Goal: Communication & Community: Answer question/provide support

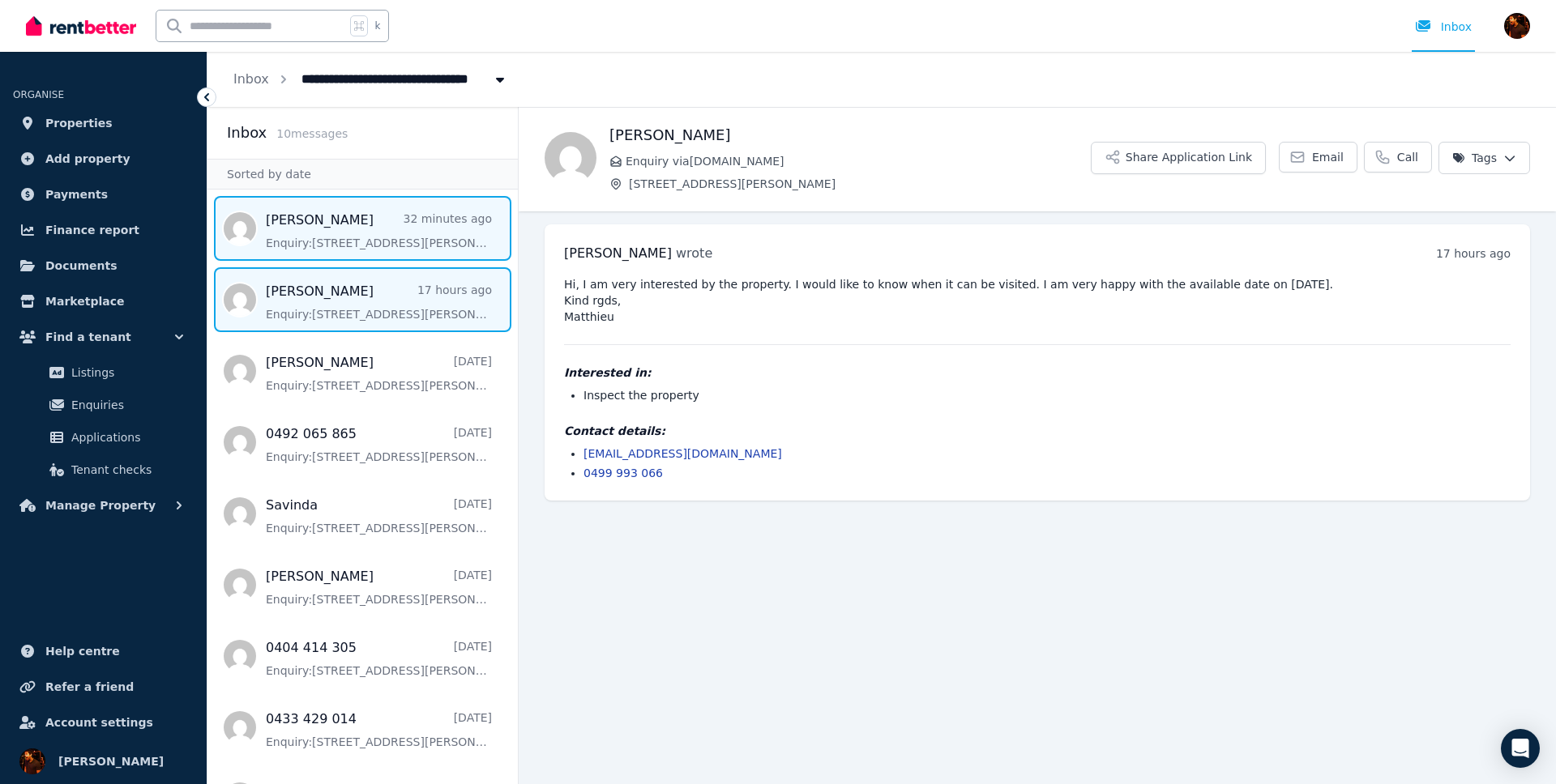
click at [352, 247] on span "Message list" at bounding box center [362, 229] width 310 height 65
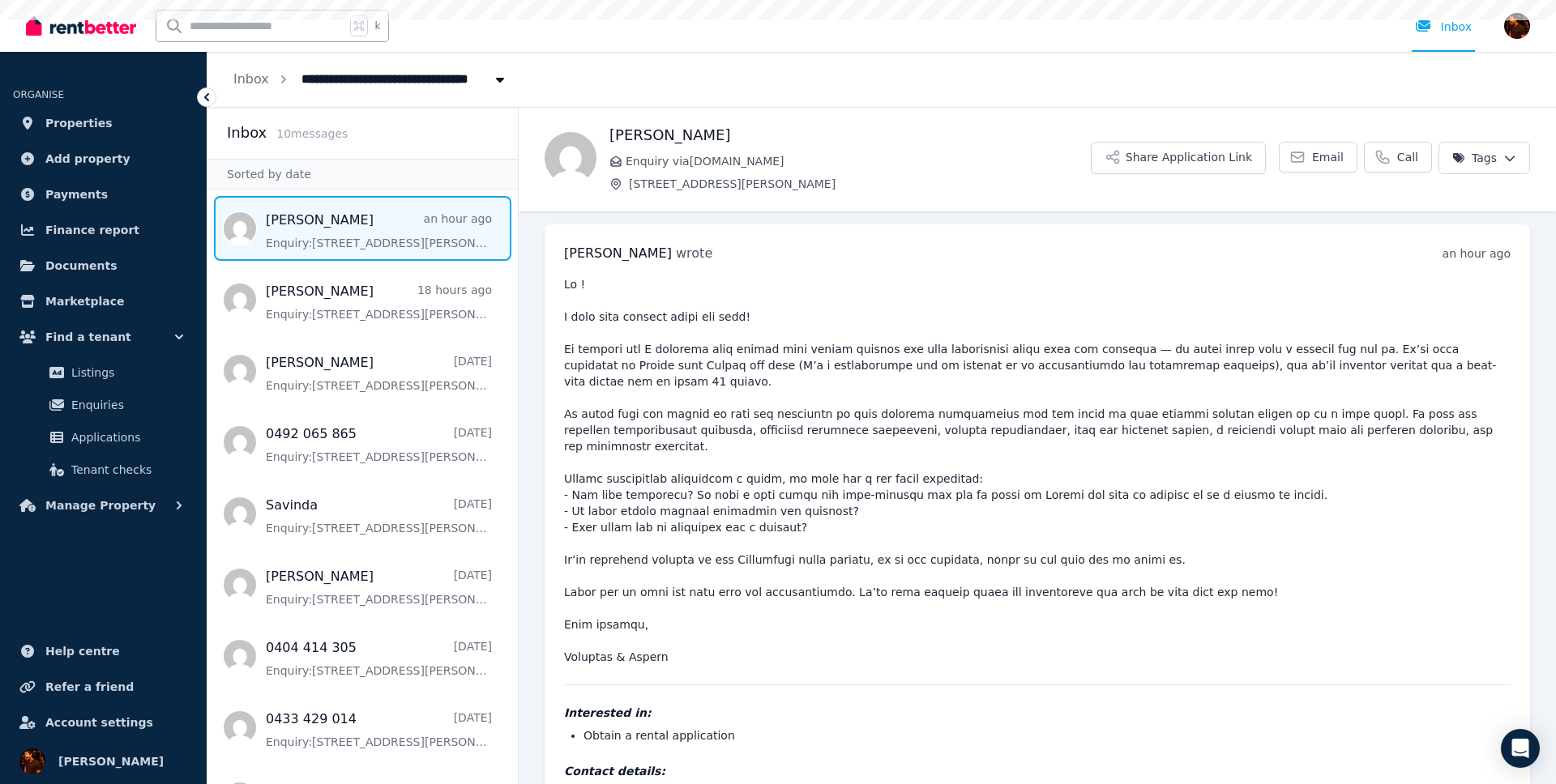
scroll to position [38, 0]
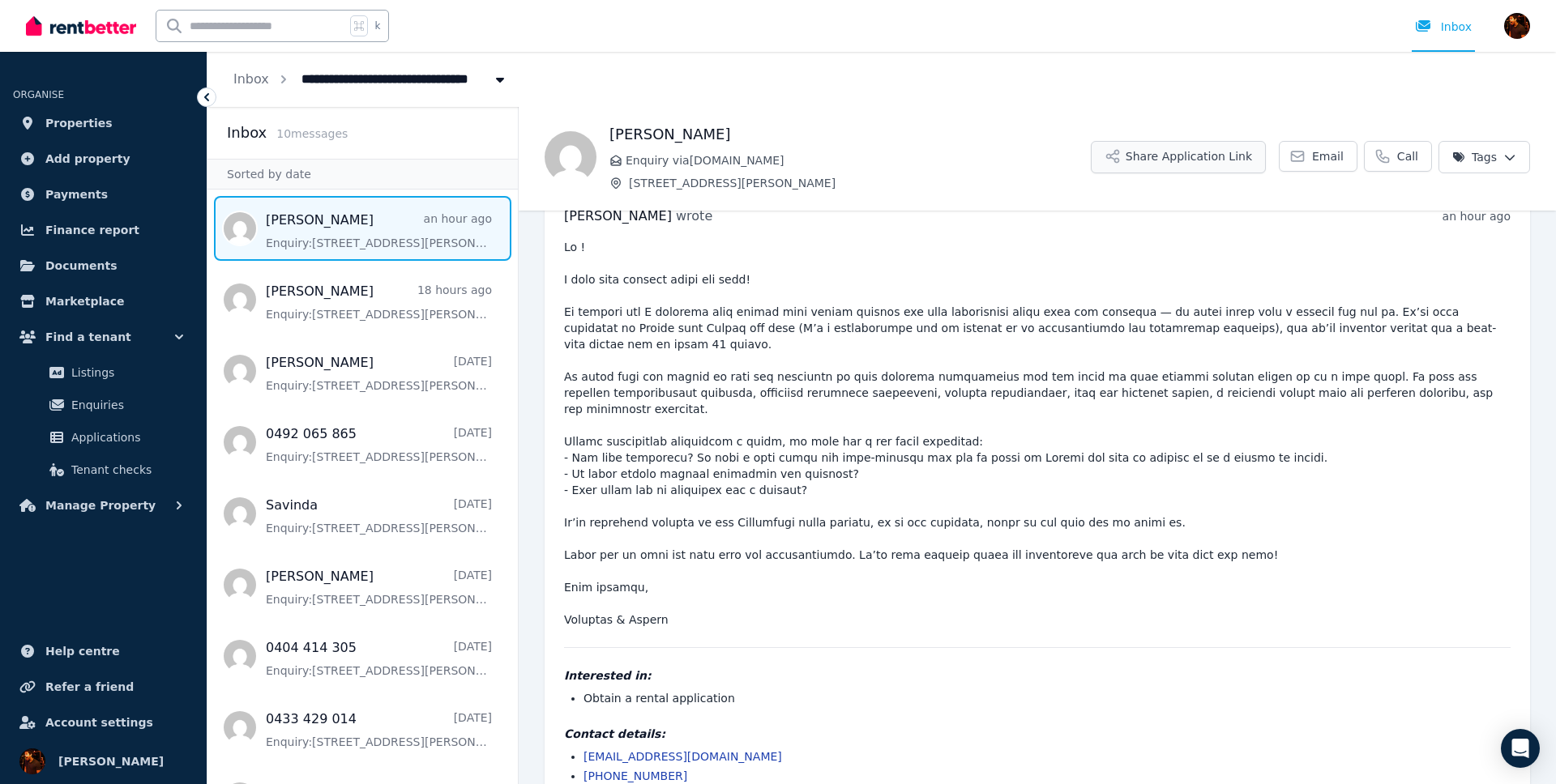
click at [1211, 161] on button "Share Application Link" at bounding box center [1178, 157] width 175 height 32
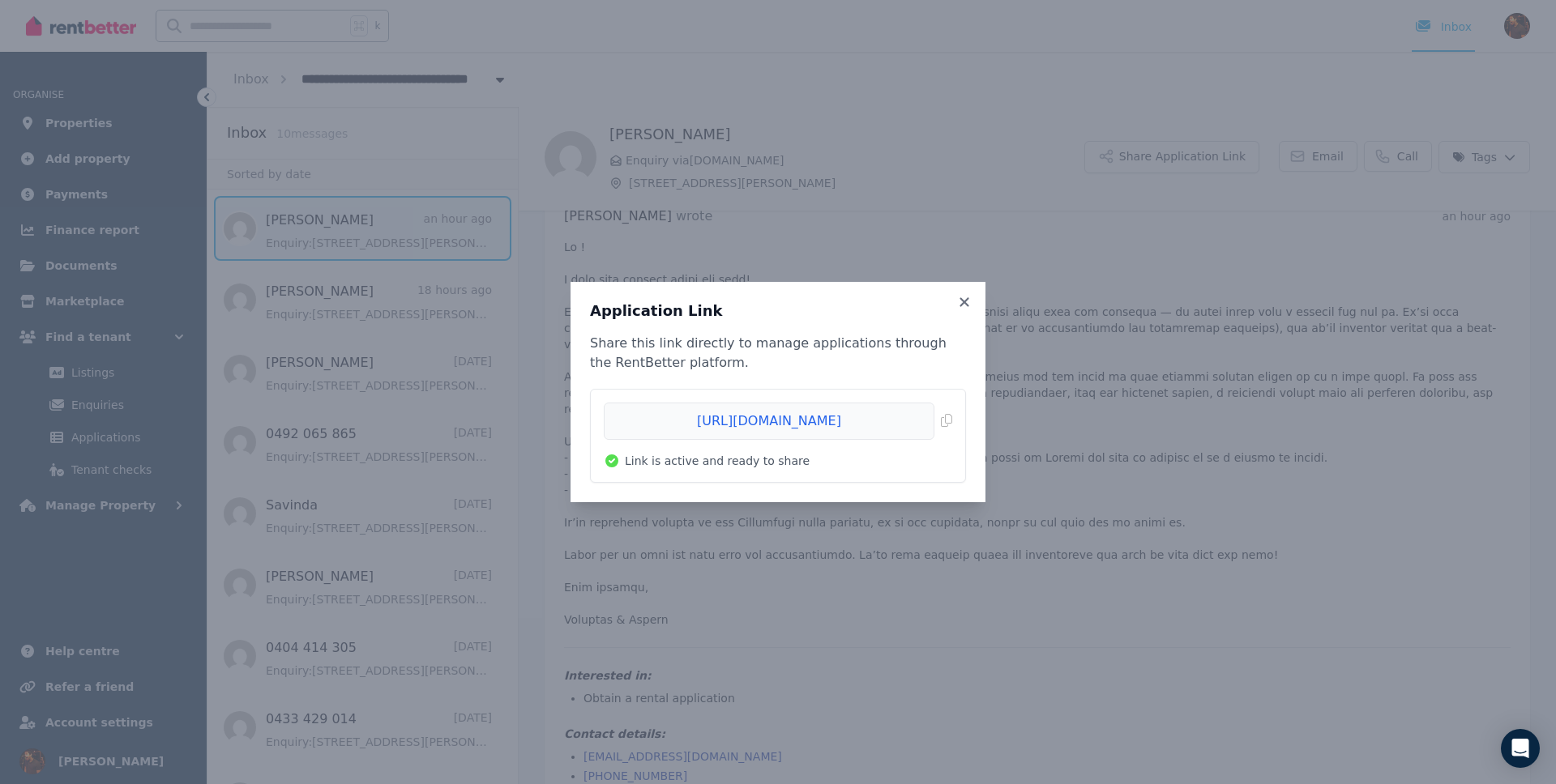
click at [956, 419] on li "[URL][DOMAIN_NAME] Copied! Link is active and ready to share" at bounding box center [777, 435] width 374 height 92
click at [954, 419] on li "[URL][DOMAIN_NAME] Copied! Link is active and ready to share" at bounding box center [777, 435] width 374 height 92
click at [948, 421] on span "Copied!" at bounding box center [778, 421] width 348 height 38
click at [975, 304] on div "Application Link Share this link directly to manage applications through the Re…" at bounding box center [778, 392] width 414 height 221
click at [968, 304] on icon at bounding box center [964, 302] width 16 height 14
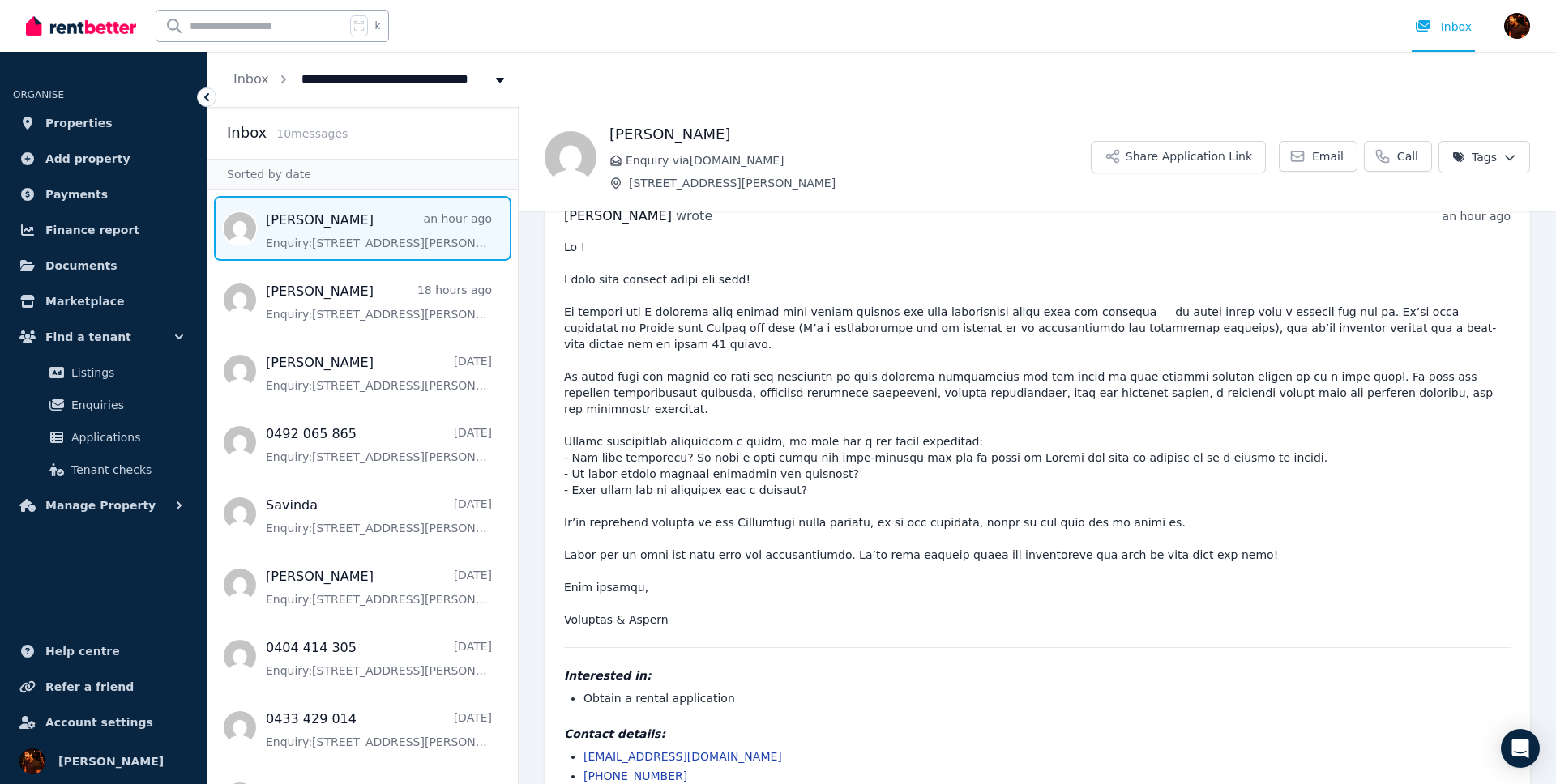
scroll to position [0, 0]
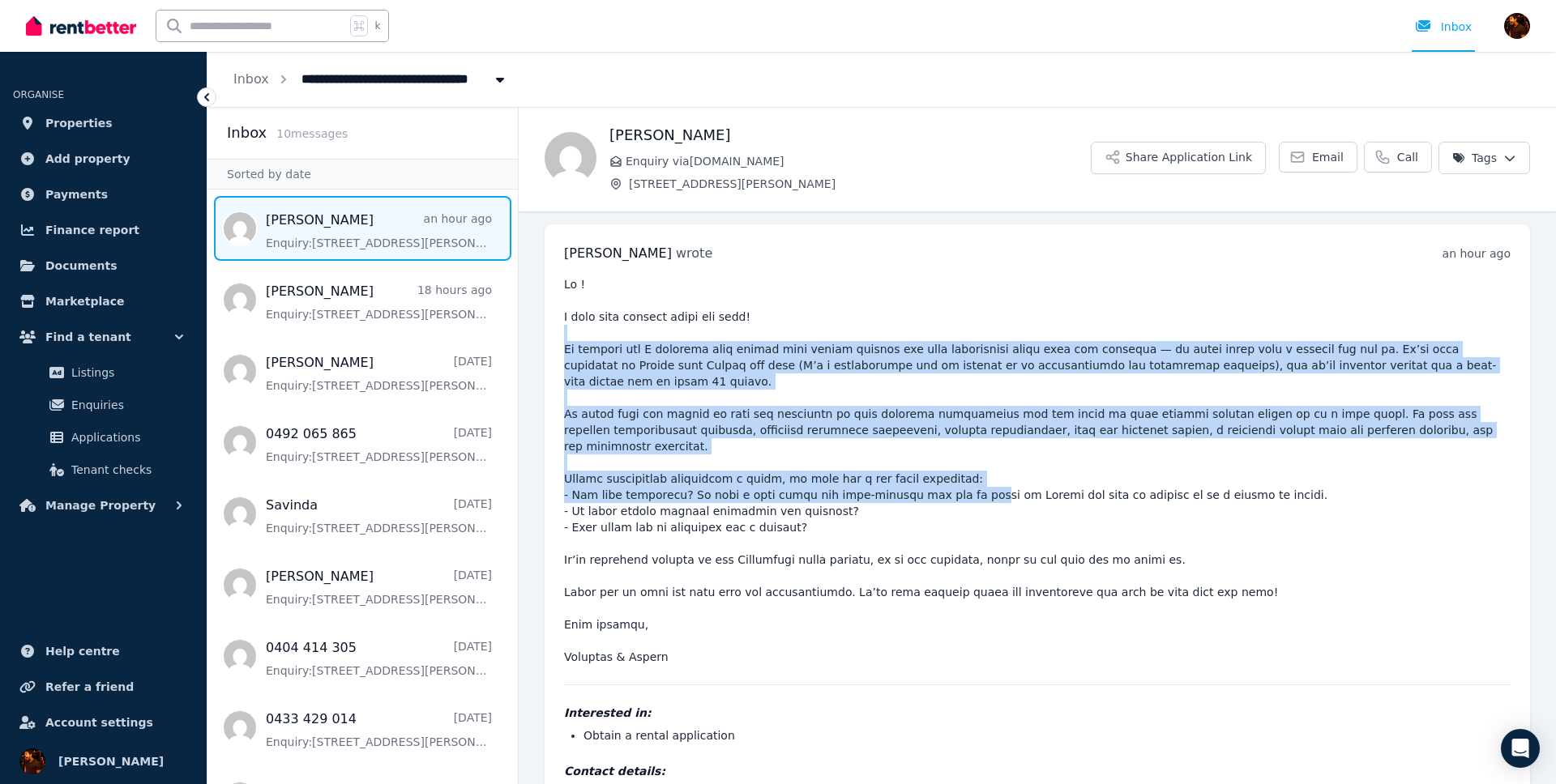
drag, startPoint x: 873, startPoint y: 382, endPoint x: 954, endPoint y: 465, distance: 116.0
click at [954, 465] on pre at bounding box center [1037, 470] width 947 height 388
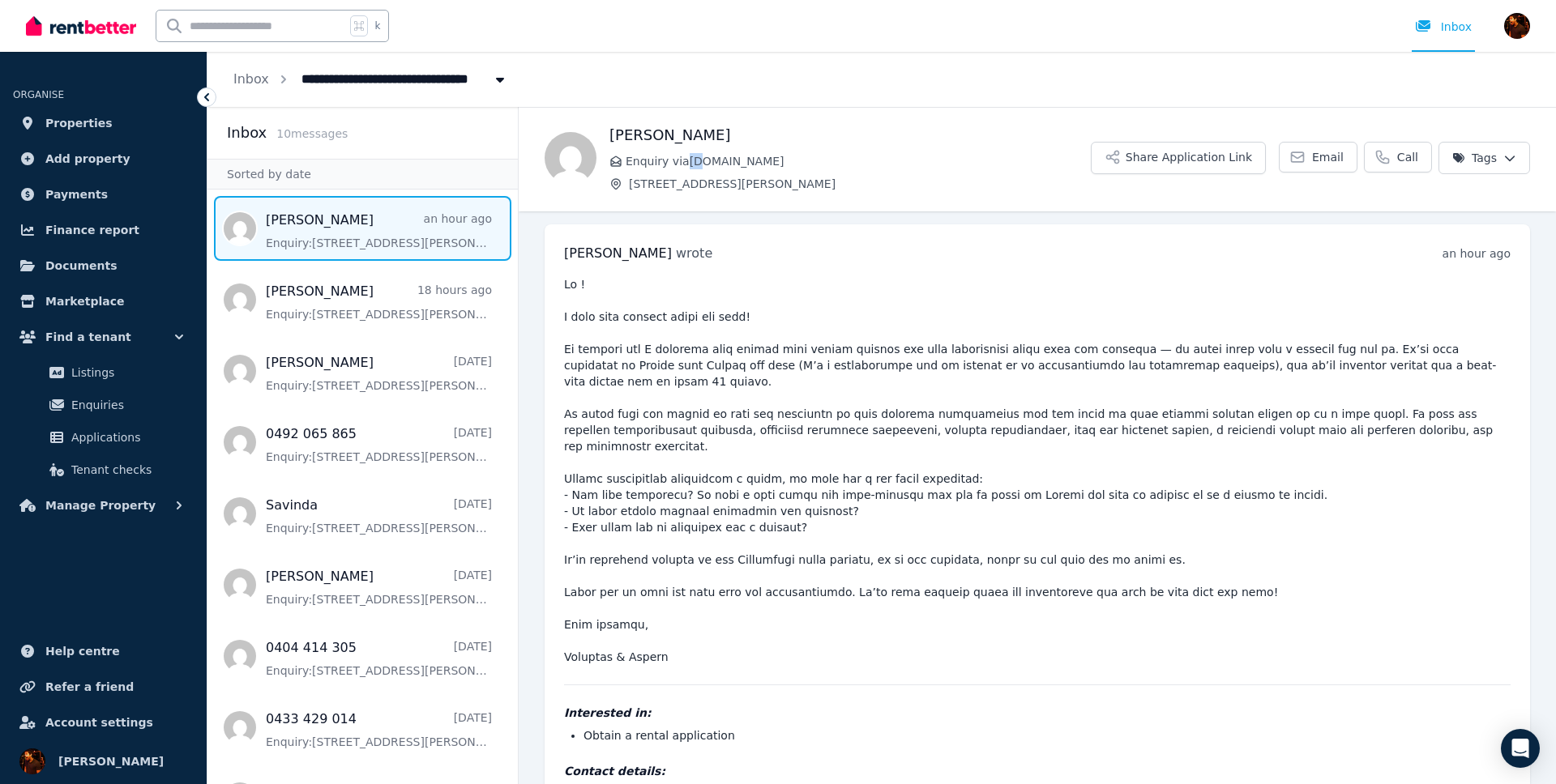
drag, startPoint x: 689, startPoint y: 163, endPoint x: 704, endPoint y: 162, distance: 15.0
click at [704, 162] on span "Enquiry via [DOMAIN_NAME]" at bounding box center [857, 161] width 465 height 16
click at [706, 162] on span "Enquiry via [DOMAIN_NAME]" at bounding box center [857, 161] width 465 height 16
drag, startPoint x: 706, startPoint y: 162, endPoint x: 774, endPoint y: 188, distance: 72.8
click at [706, 162] on span "Enquiry via [DOMAIN_NAME]" at bounding box center [857, 161] width 465 height 16
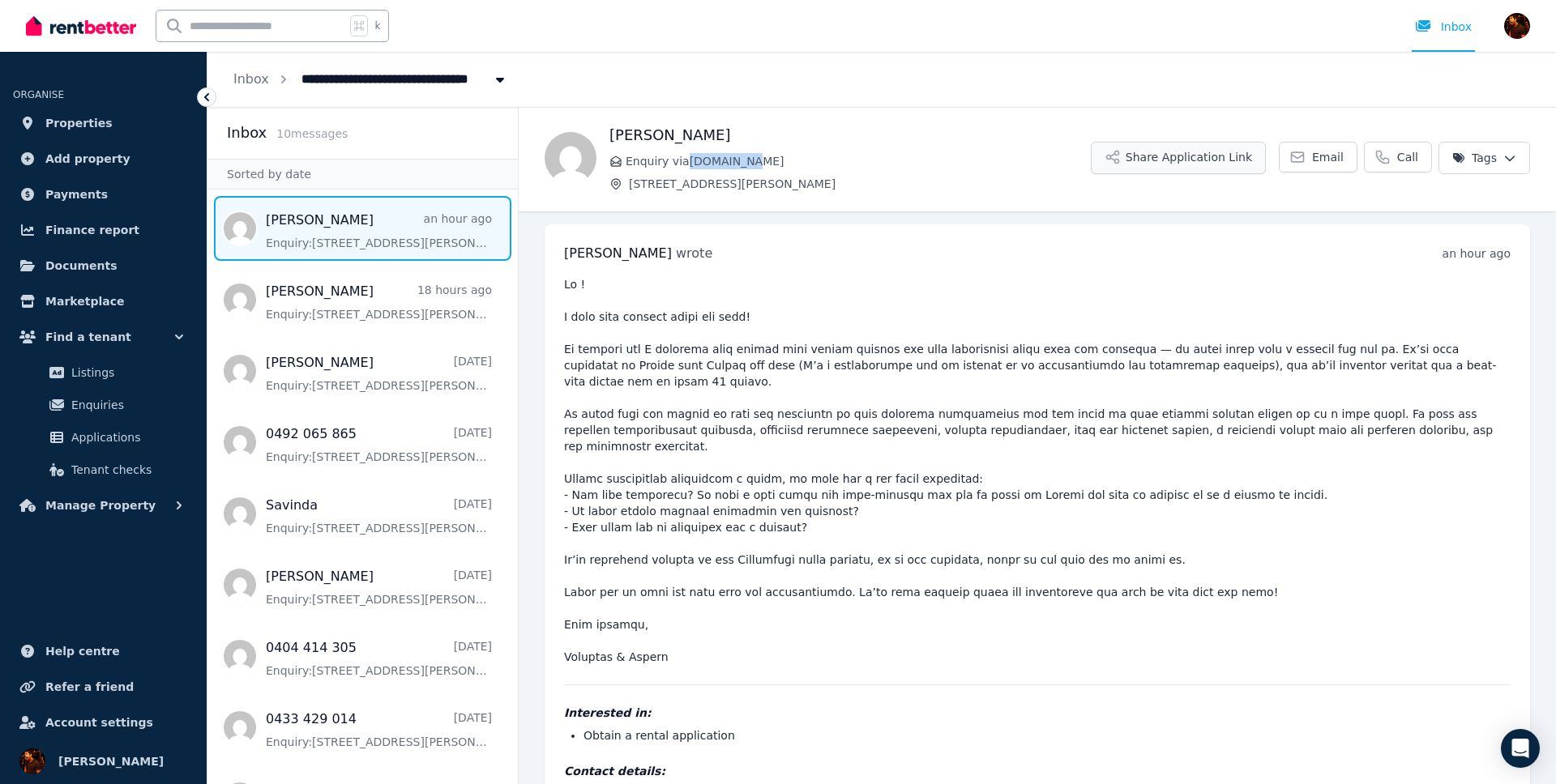
click at [1218, 160] on button "Share Application Link" at bounding box center [1178, 158] width 175 height 32
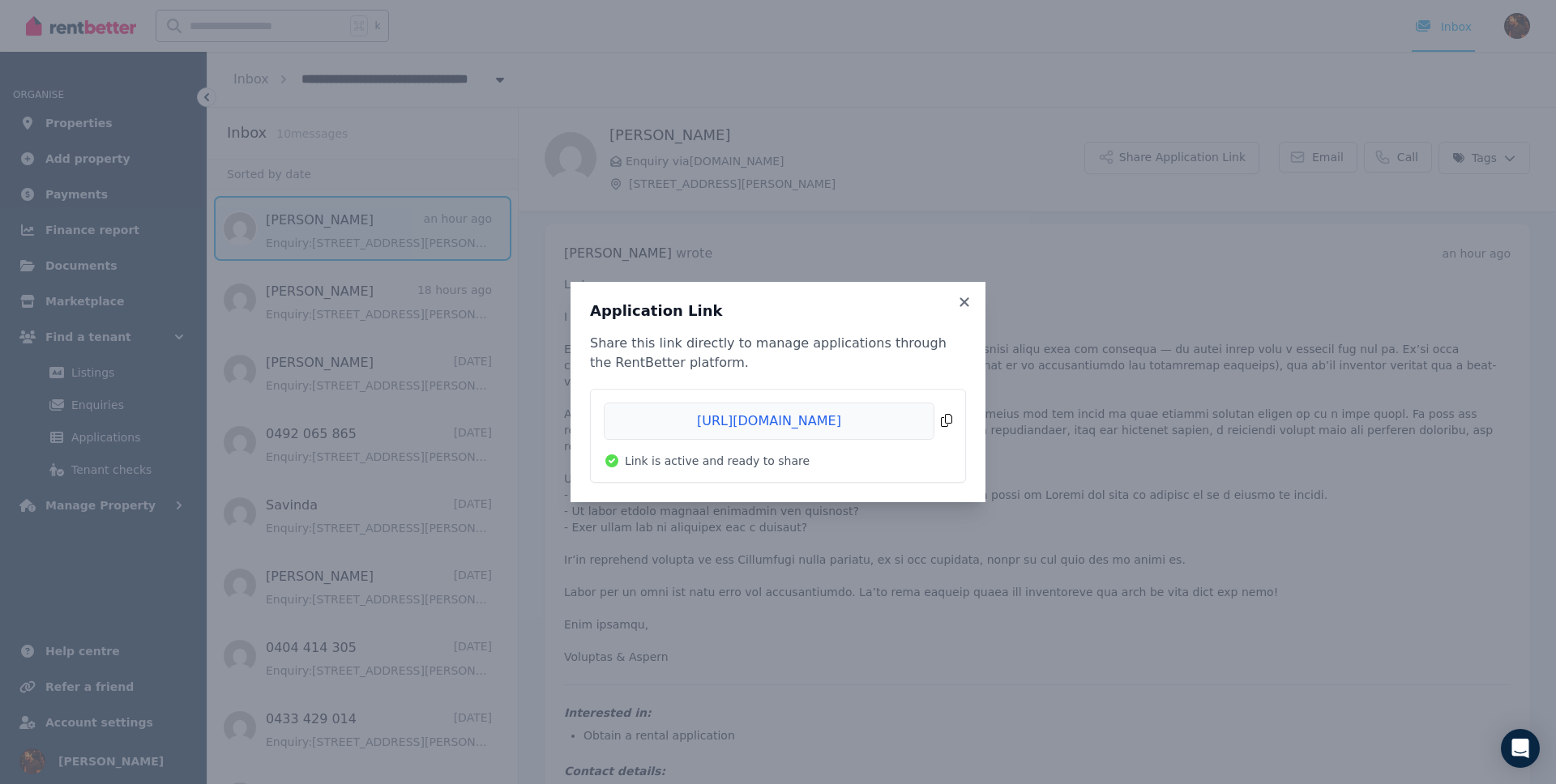
click at [950, 421] on span "Copied!" at bounding box center [778, 421] width 348 height 38
click at [975, 306] on div "Application Link Share this link directly to manage applications through the Re…" at bounding box center [778, 392] width 414 height 221
click at [965, 305] on icon at bounding box center [964, 302] width 16 height 14
